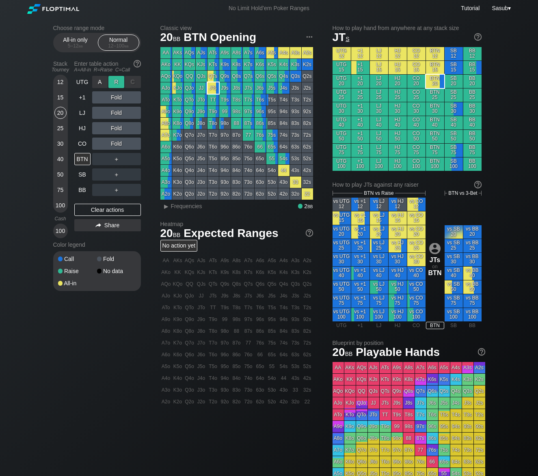
click at [116, 81] on div "R ✕" at bounding box center [116, 82] width 16 height 12
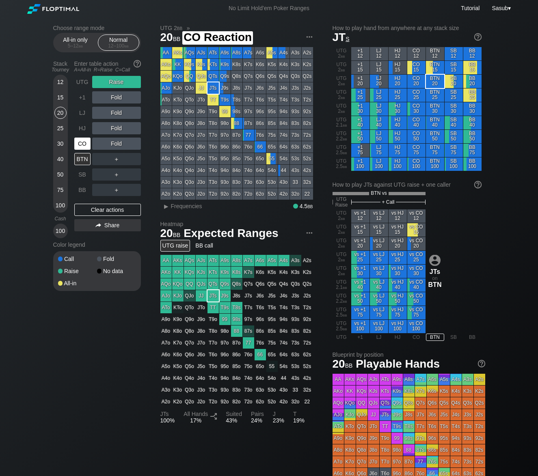
click at [84, 143] on div "CO" at bounding box center [82, 144] width 16 height 12
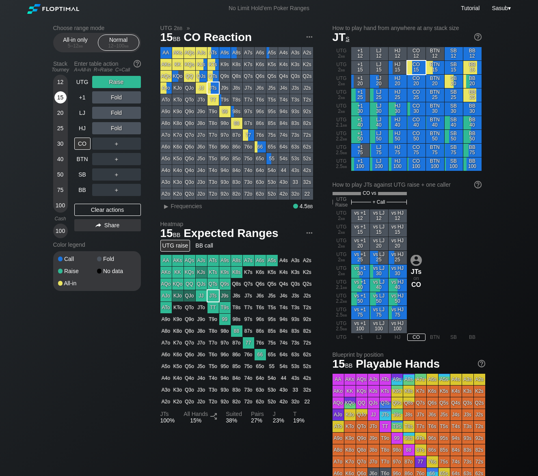
click at [58, 102] on div "15" at bounding box center [60, 97] width 12 height 12
click at [116, 81] on div "R ✕" at bounding box center [116, 82] width 16 height 12
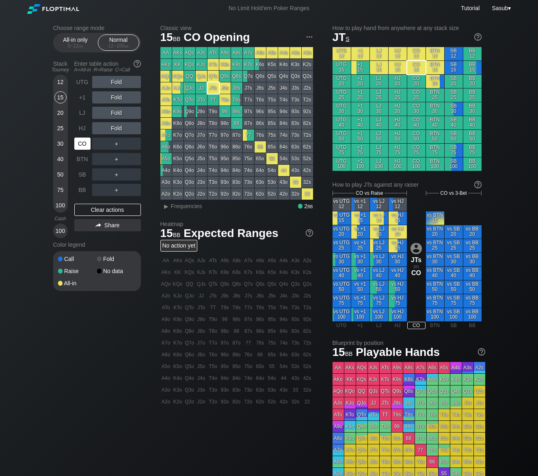
click at [85, 145] on div "CO" at bounding box center [82, 144] width 16 height 12
